Goal: Task Accomplishment & Management: Manage account settings

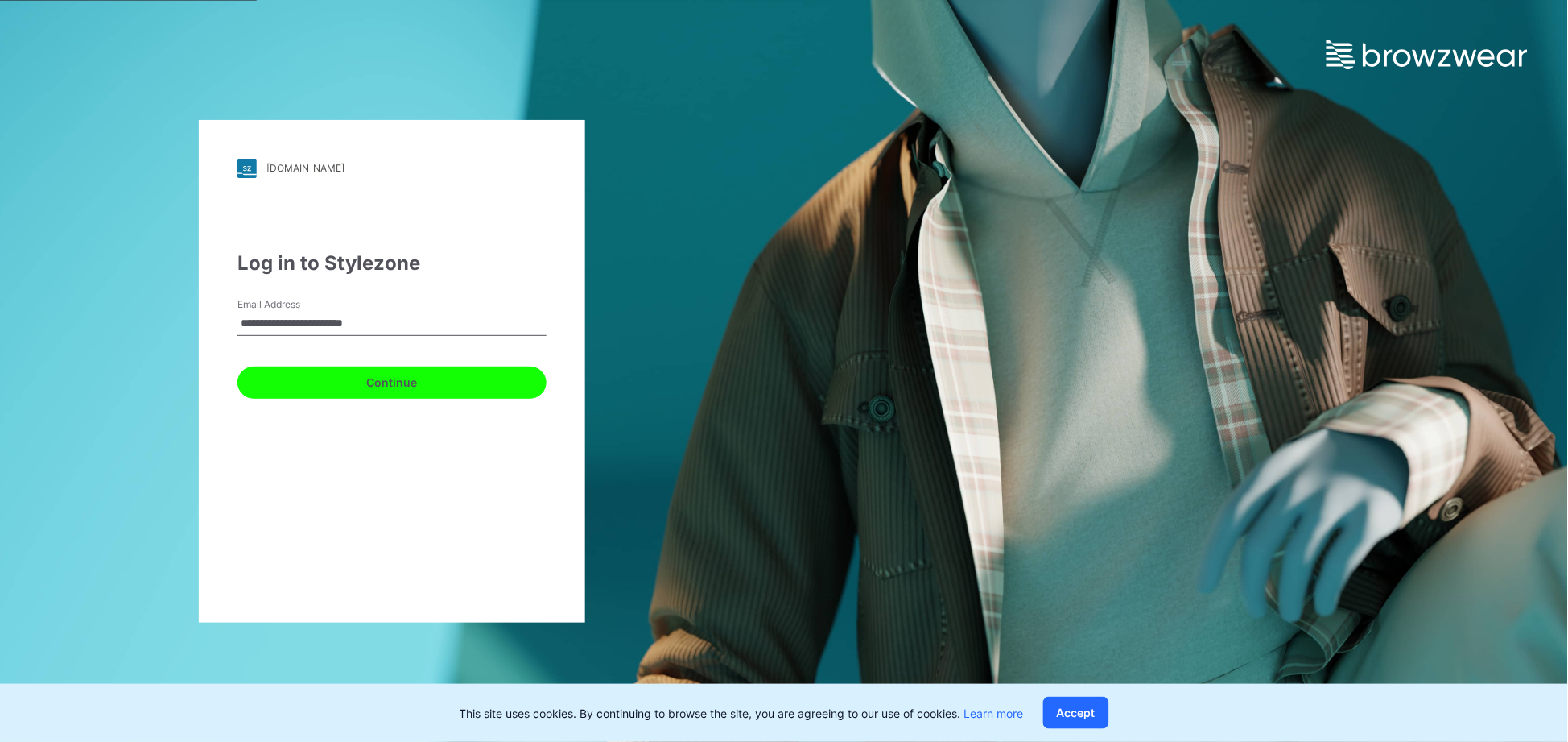
click at [390, 388] on button "Continue" at bounding box center [392, 382] width 309 height 32
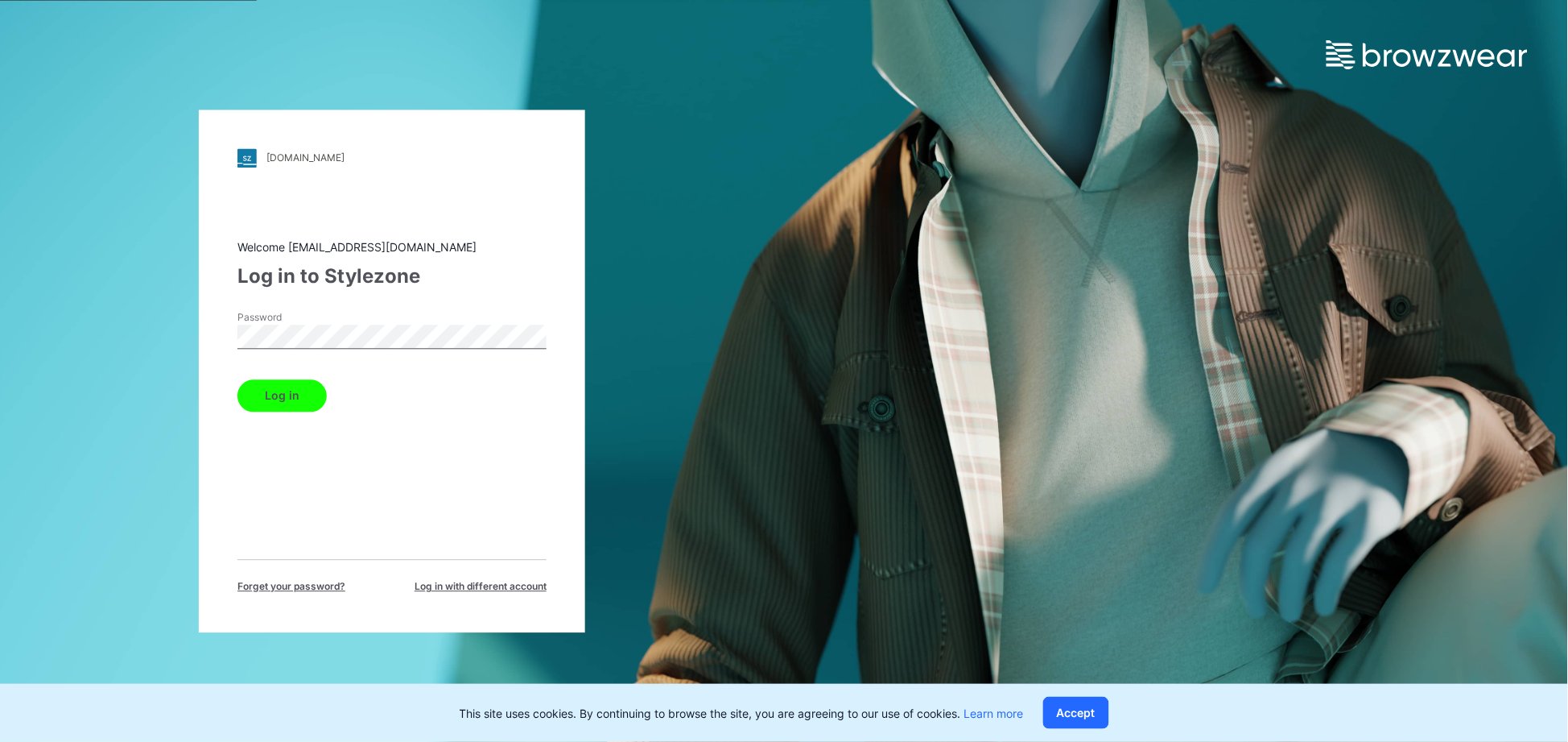
click at [237, 379] on button "Log in" at bounding box center [281, 395] width 89 height 32
click at [288, 380] on button "Log in" at bounding box center [281, 395] width 89 height 32
click at [291, 404] on button "Log in" at bounding box center [281, 395] width 89 height 32
click at [181, 332] on div "[DOMAIN_NAME] Loading... Welcome [EMAIL_ADDRESS][DOMAIN_NAME] Log in to Stylezo…" at bounding box center [392, 371] width 784 height 742
click at [237, 379] on button "Log in" at bounding box center [281, 395] width 89 height 32
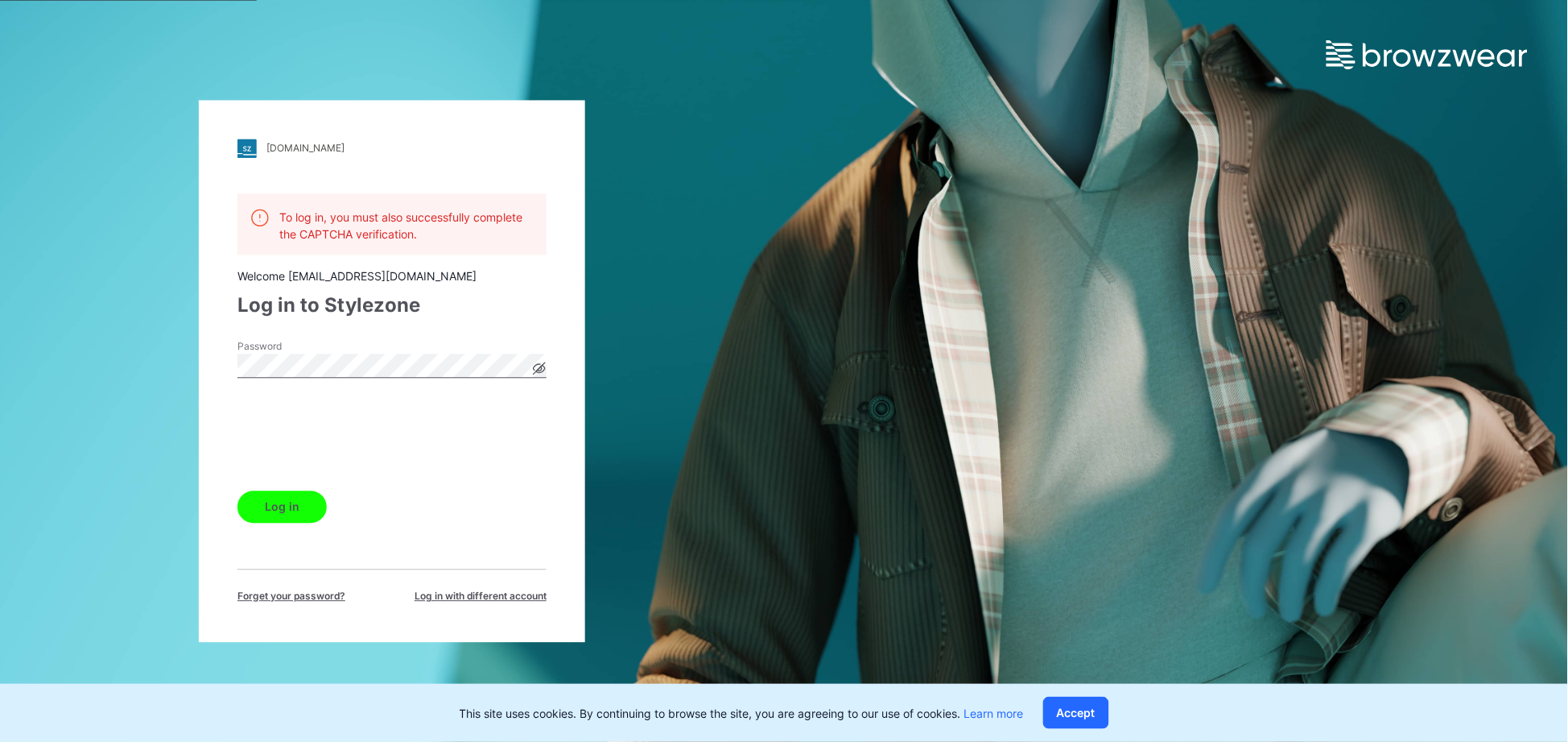
click at [279, 515] on button "Log in" at bounding box center [281, 507] width 89 height 32
